Goal: Book appointment/travel/reservation

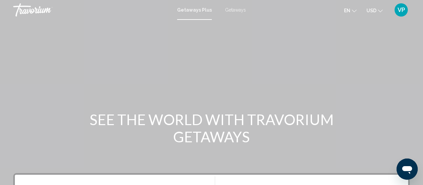
click at [381, 11] on icon "Change currency" at bounding box center [380, 11] width 5 height 3
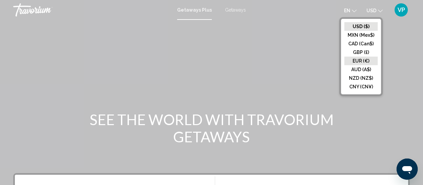
click at [368, 63] on button "EUR (€)" at bounding box center [361, 61] width 33 height 9
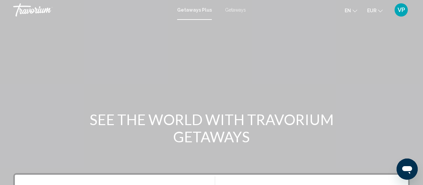
click at [350, 11] on span "en" at bounding box center [348, 10] width 6 height 5
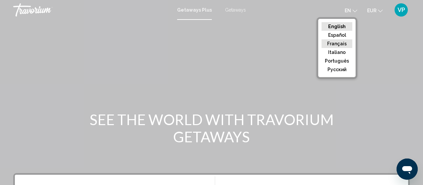
click at [343, 43] on button "Français" at bounding box center [337, 43] width 31 height 9
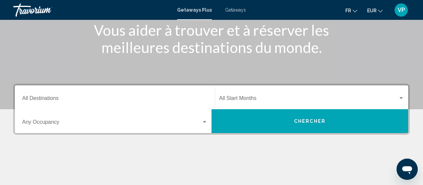
scroll to position [90, 0]
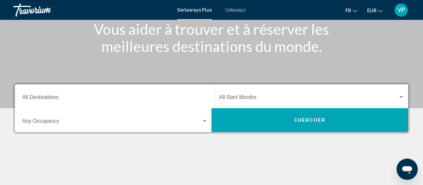
click at [51, 100] on input "Destination All Destinations" at bounding box center [115, 99] width 186 height 6
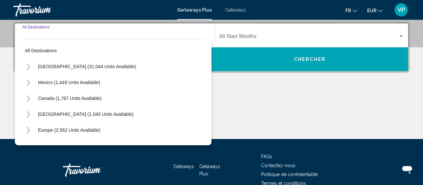
scroll to position [152, 0]
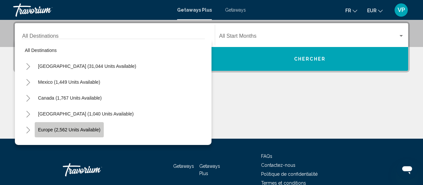
click at [60, 128] on span "Europe (2,562 units available)" at bounding box center [69, 129] width 63 height 5
type input "**********"
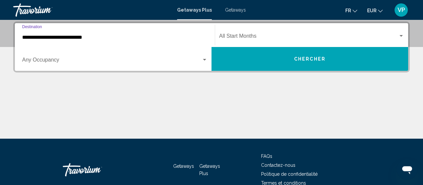
click at [54, 62] on span "Search widget" at bounding box center [112, 61] width 180 height 6
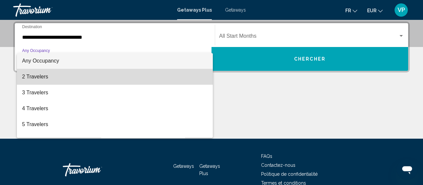
click at [45, 78] on span "2 Travelers" at bounding box center [115, 77] width 186 height 16
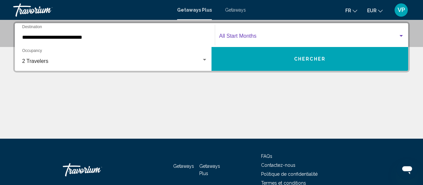
click at [247, 38] on span "Search widget" at bounding box center [308, 37] width 179 height 6
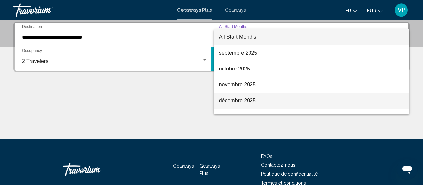
click at [247, 103] on span "décembre 2025" at bounding box center [312, 101] width 186 height 16
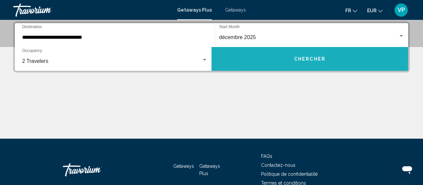
click at [284, 65] on button "Chercher" at bounding box center [310, 59] width 197 height 24
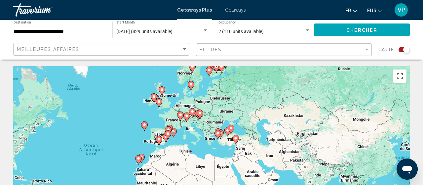
drag, startPoint x: 303, startPoint y: 130, endPoint x: 198, endPoint y: 122, distance: 106.2
click at [198, 122] on div "Pour activer le glissement avec le clavier, appuyez sur Alt+Entrée. Une fois ce…" at bounding box center [211, 165] width 397 height 198
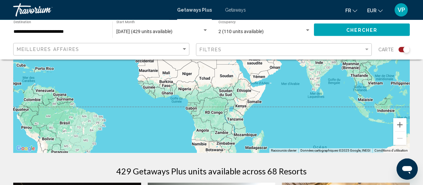
scroll to position [106, 0]
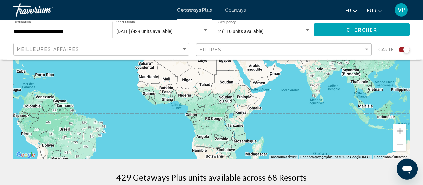
click at [401, 132] on button "Zoom avant" at bounding box center [400, 130] width 13 height 13
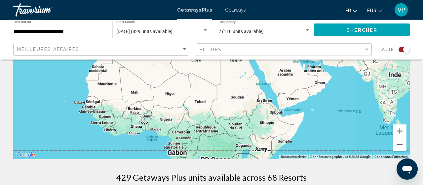
click at [401, 132] on button "Zoom avant" at bounding box center [400, 130] width 13 height 13
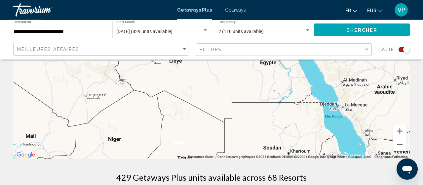
click at [401, 132] on button "Zoom avant" at bounding box center [400, 130] width 13 height 13
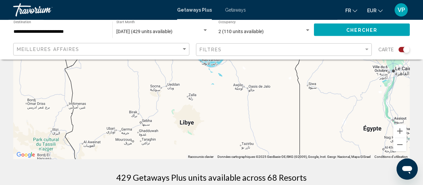
drag, startPoint x: 140, startPoint y: 74, endPoint x: 217, endPoint y: 140, distance: 100.9
click at [199, 137] on div "Main content" at bounding box center [211, 60] width 397 height 198
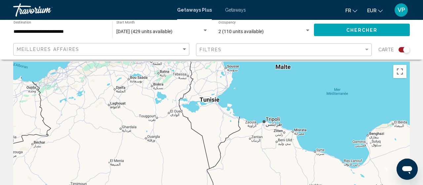
scroll to position [0, 0]
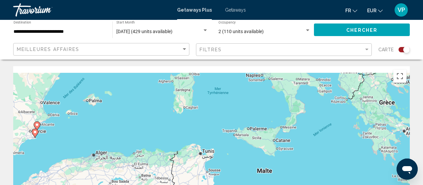
drag, startPoint x: 167, startPoint y: 79, endPoint x: 147, endPoint y: 180, distance: 103.1
click at [147, 180] on div "Pour activer le glissement avec le clavier, appuyez sur Alt+Entrée. Une fois ce…" at bounding box center [211, 165] width 397 height 198
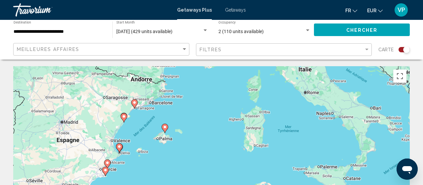
drag, startPoint x: 117, startPoint y: 135, endPoint x: 198, endPoint y: 176, distance: 91.0
click at [198, 176] on div "Pour activer le glissement avec le clavier, appuyez sur Alt+Entrée. Une fois ce…" at bounding box center [211, 165] width 397 height 198
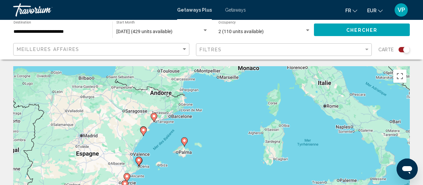
drag, startPoint x: 199, startPoint y: 126, endPoint x: 221, endPoint y: 139, distance: 25.7
click at [221, 139] on div "Pour activer le glissement avec le clavier, appuyez sur Alt+Entrée. Une fois ce…" at bounding box center [211, 165] width 397 height 198
click at [126, 182] on icon "Main content" at bounding box center [126, 185] width 6 height 9
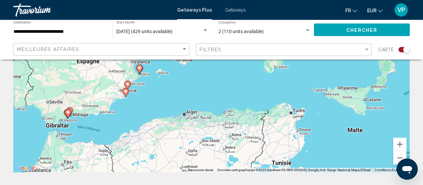
type input "**********"
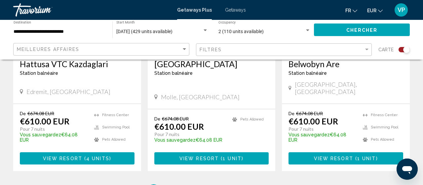
scroll to position [246, 0]
